Goal: Check status

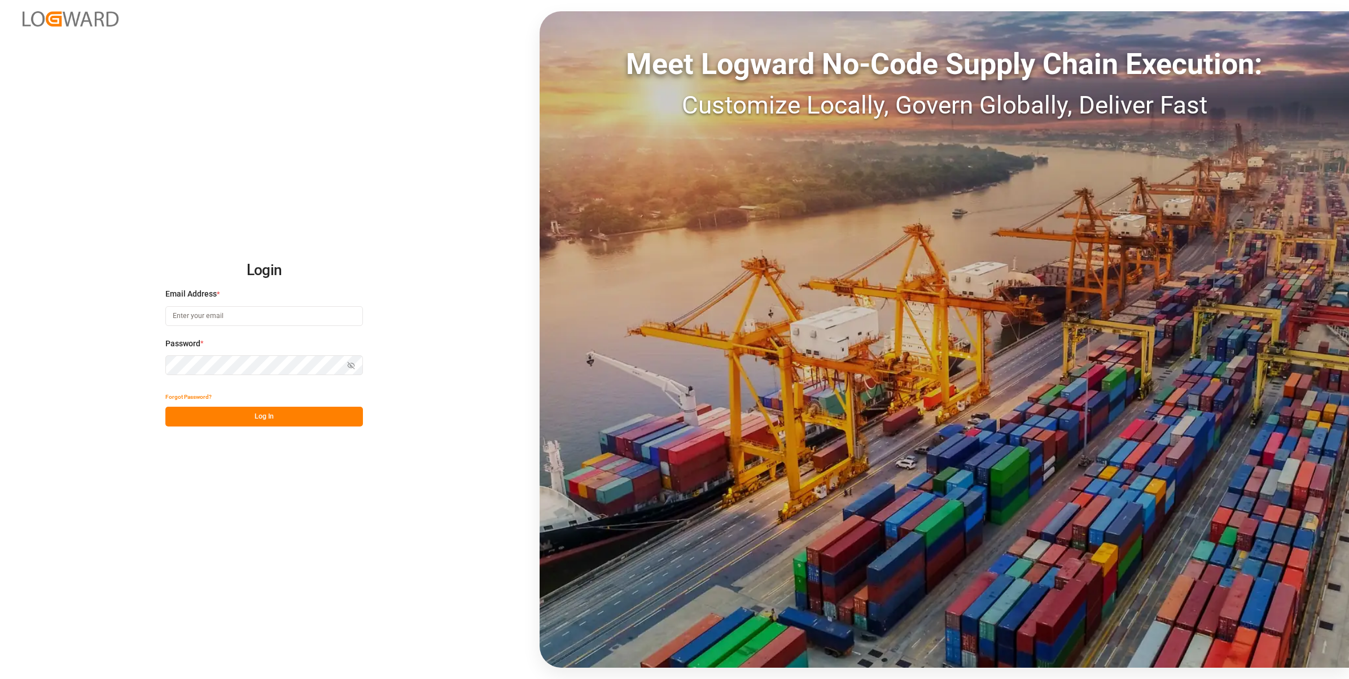
type input "[PERSON_NAME][EMAIL_ADDRESS][PERSON_NAME][DOMAIN_NAME]"
click at [323, 416] on button "Log In" at bounding box center [264, 416] width 198 height 20
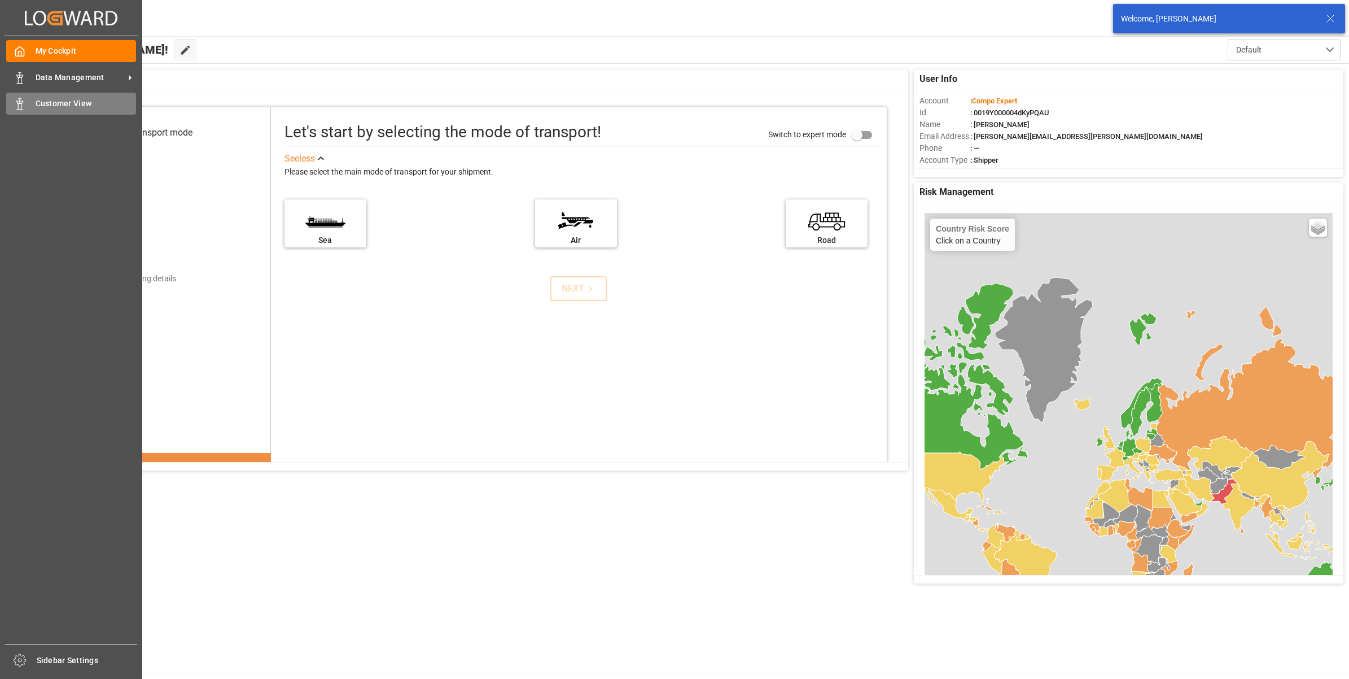
click at [23, 100] on icon at bounding box center [19, 103] width 11 height 11
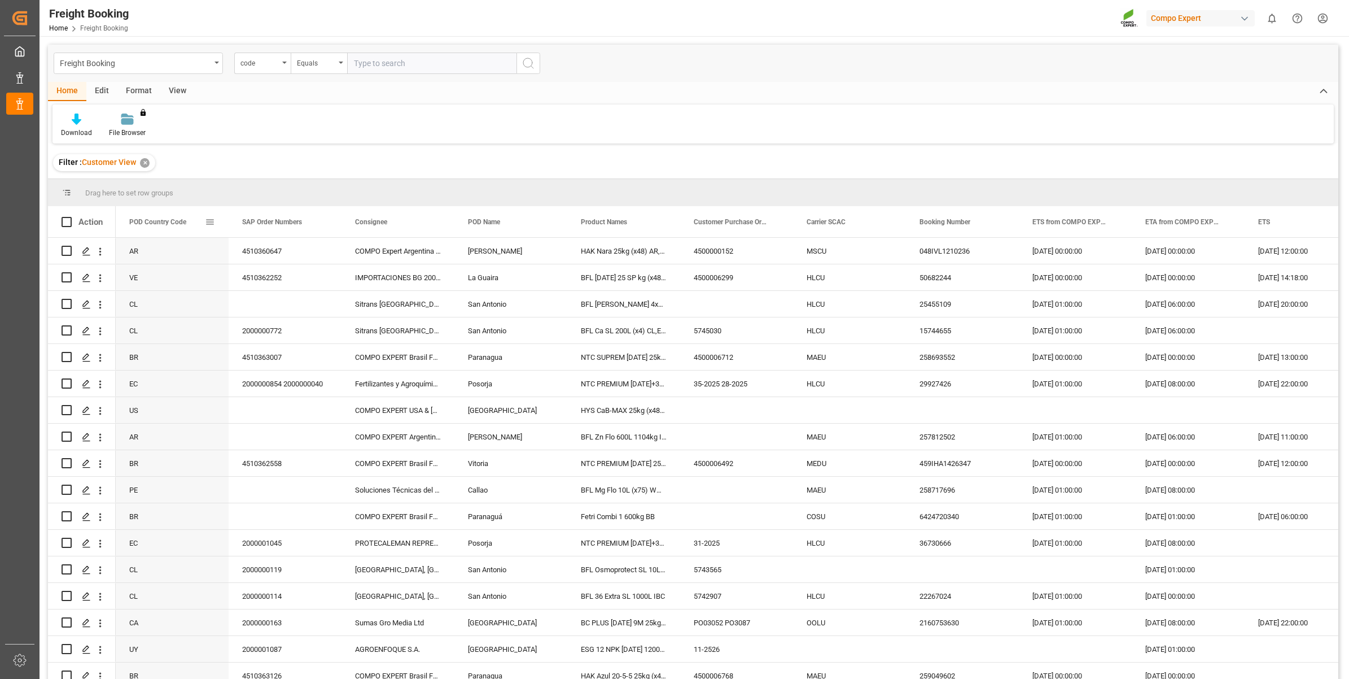
click at [208, 220] on span at bounding box center [210, 222] width 10 height 10
click at [274, 222] on span "filter" at bounding box center [273, 223] width 10 height 10
click at [215, 285] on input "Filter Value" at bounding box center [262, 283] width 111 height 23
type input "PE"
click at [277, 317] on button "Apply" at bounding box center [276, 317] width 21 height 11
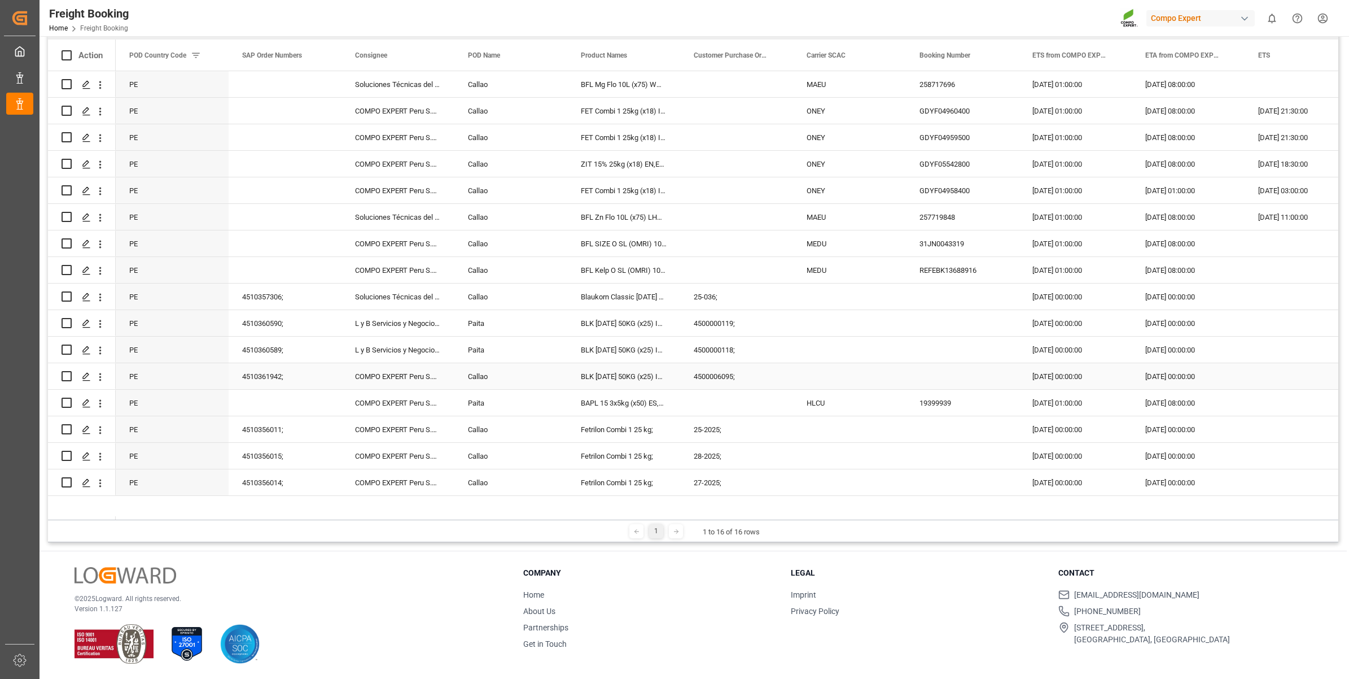
scroll to position [167, 0]
click at [676, 531] on polyline at bounding box center [677, 530] width 2 height 4
